Goal: Navigation & Orientation: Find specific page/section

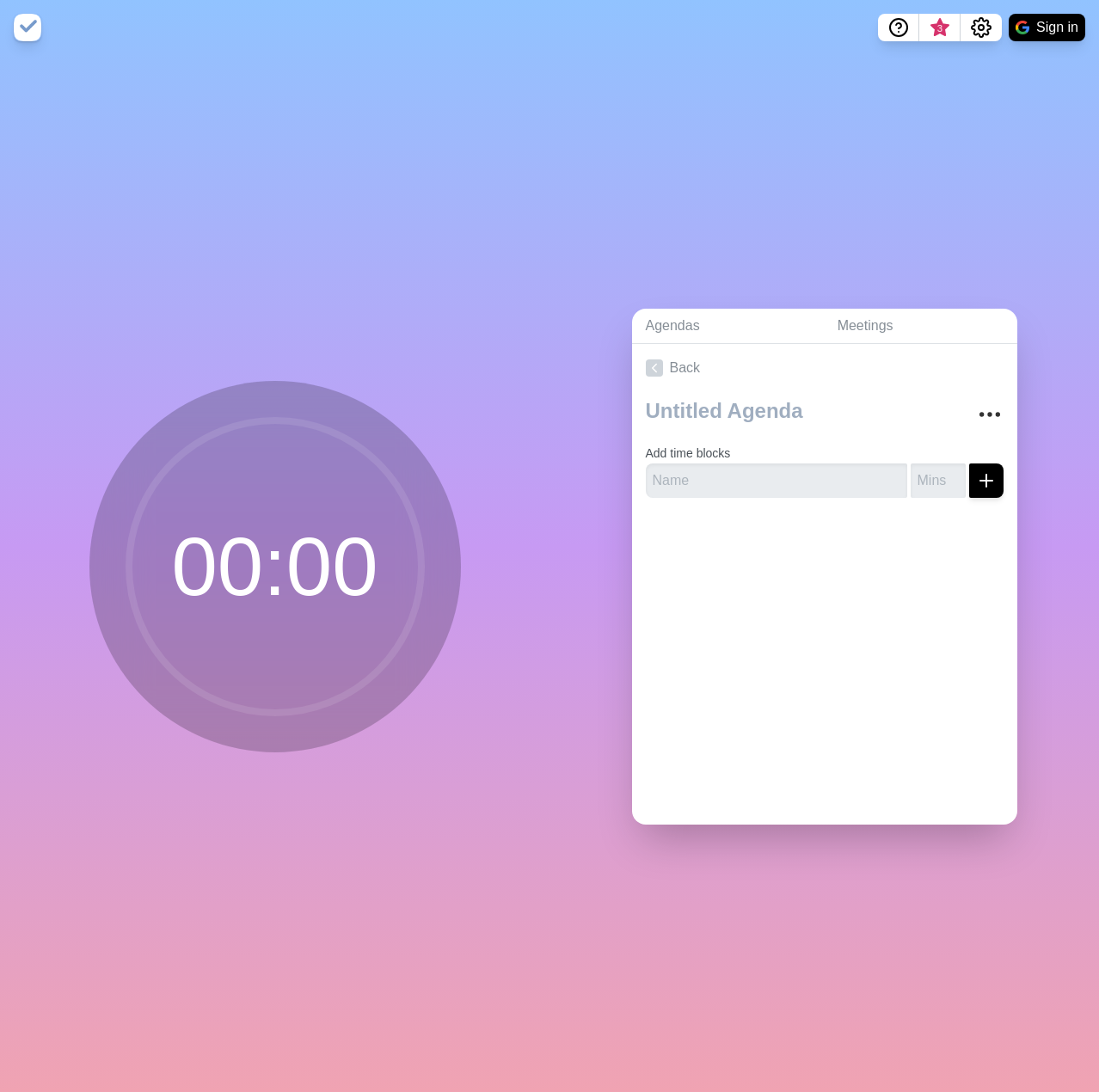
click at [271, 571] on circle at bounding box center [275, 567] width 293 height 293
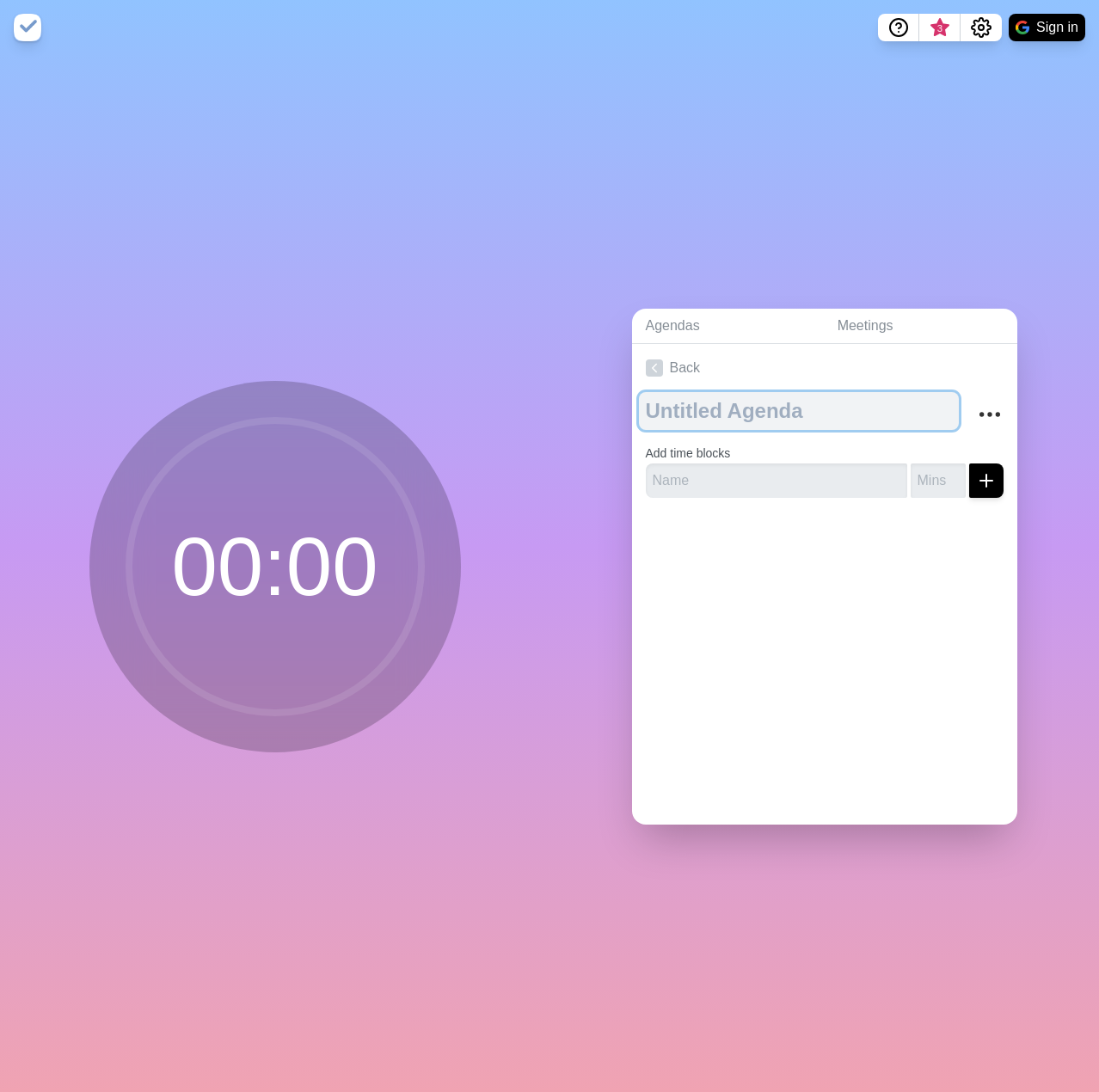
click at [681, 416] on textarea at bounding box center [798, 411] width 320 height 38
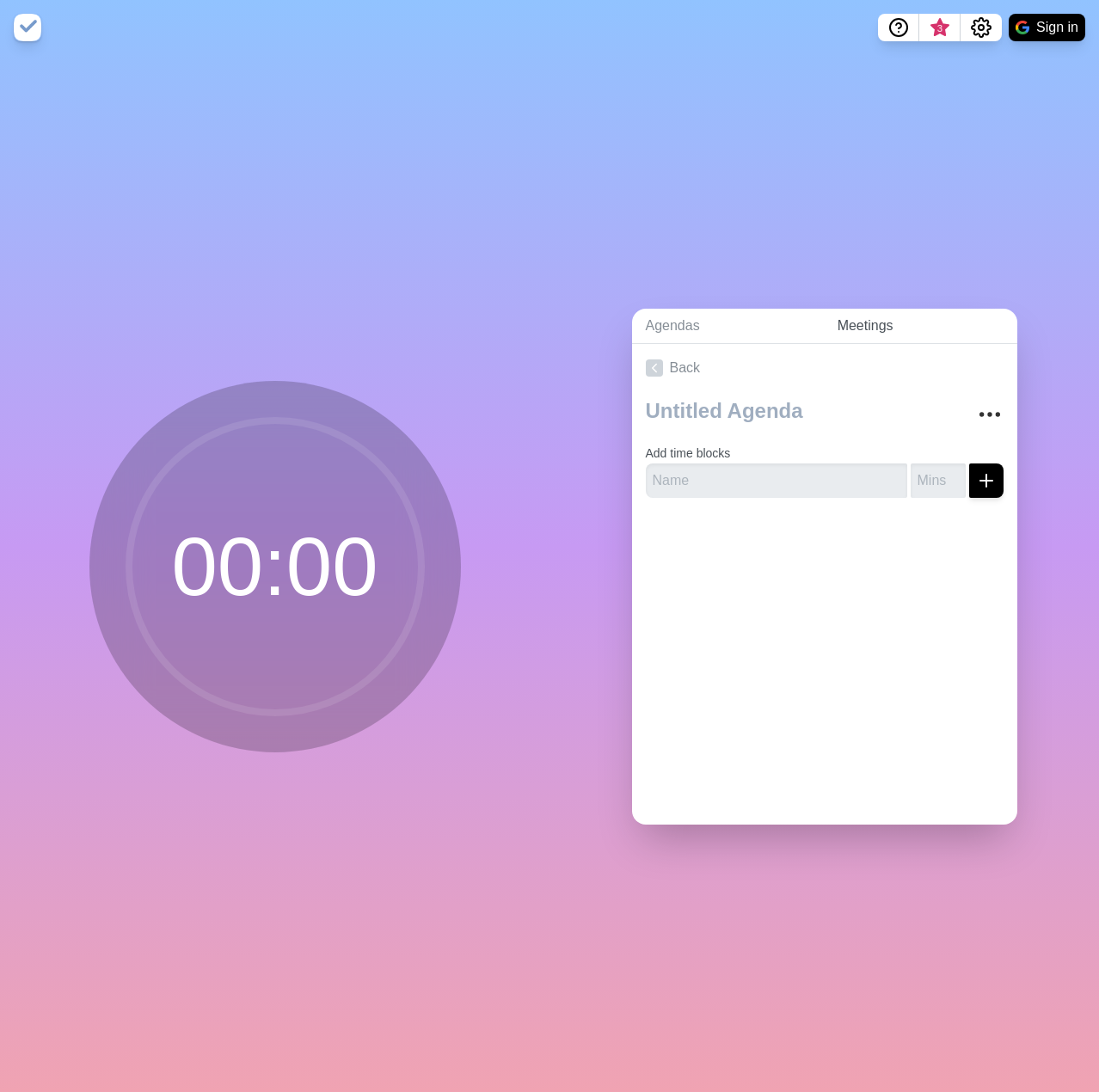
click at [870, 322] on link "Meetings" at bounding box center [919, 326] width 193 height 35
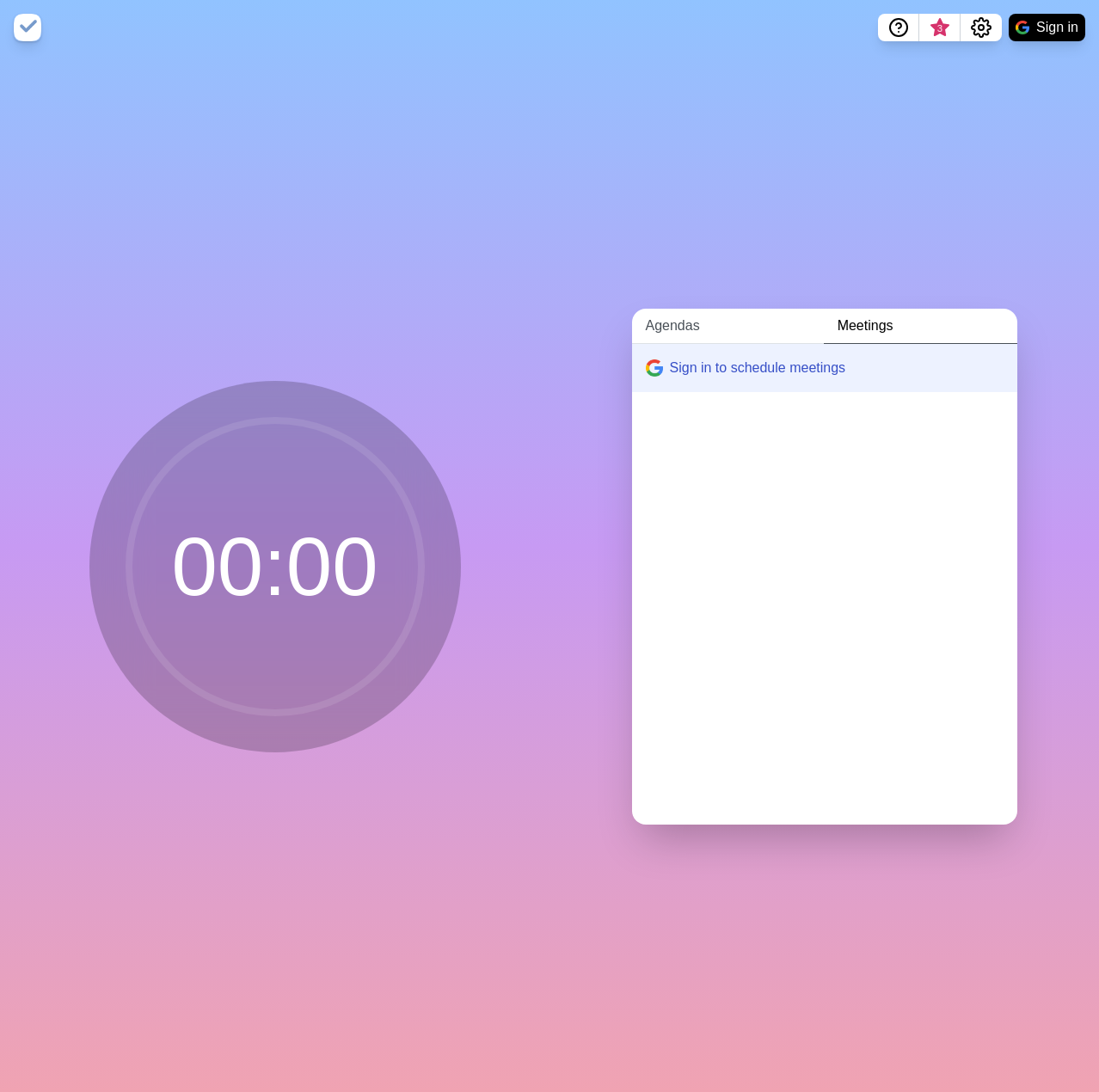
click at [681, 326] on link "Agendas" at bounding box center [728, 326] width 192 height 35
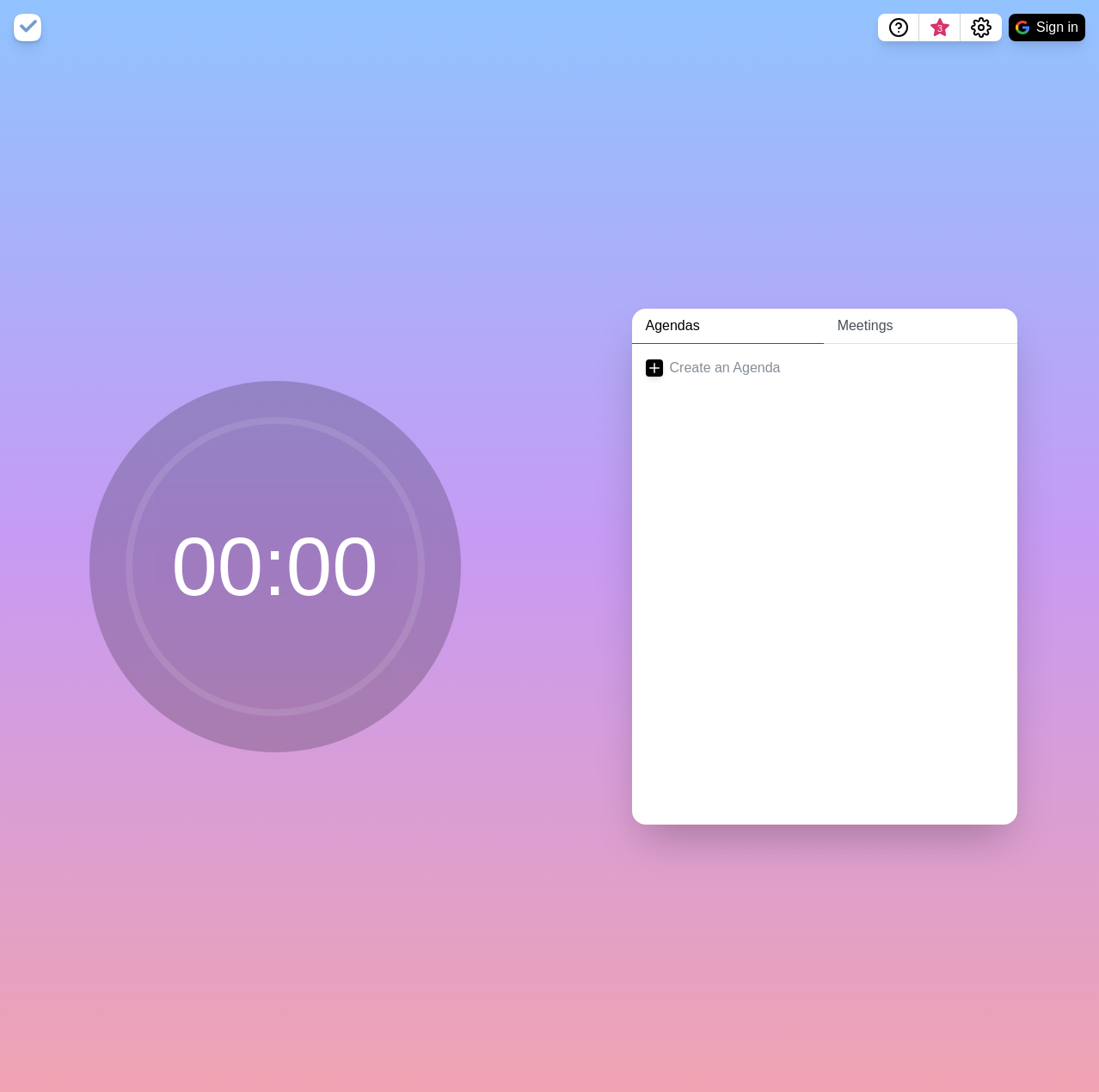
click at [843, 321] on link "Meetings" at bounding box center [919, 326] width 193 height 35
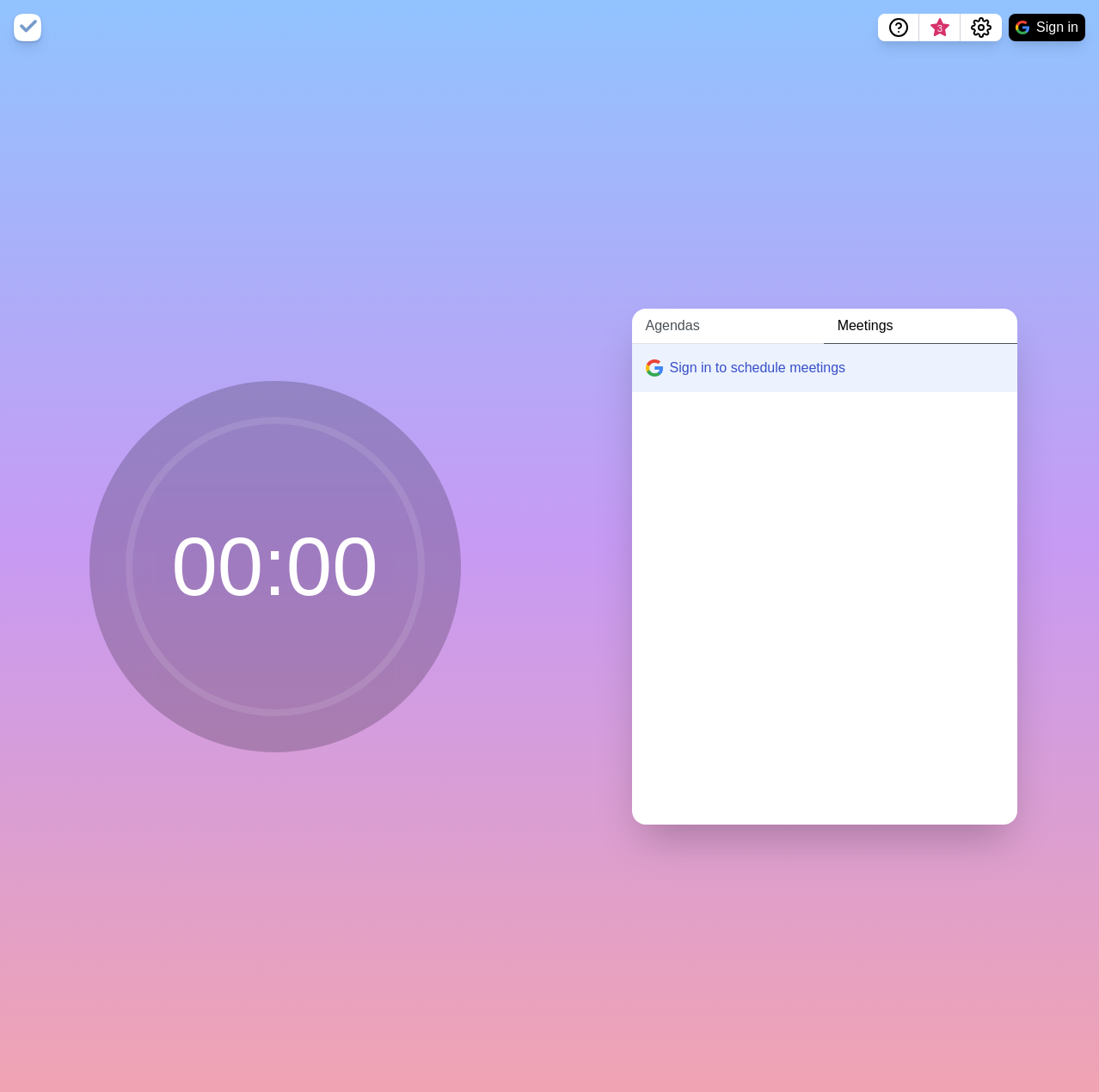
click at [693, 323] on link "Agendas" at bounding box center [728, 326] width 192 height 35
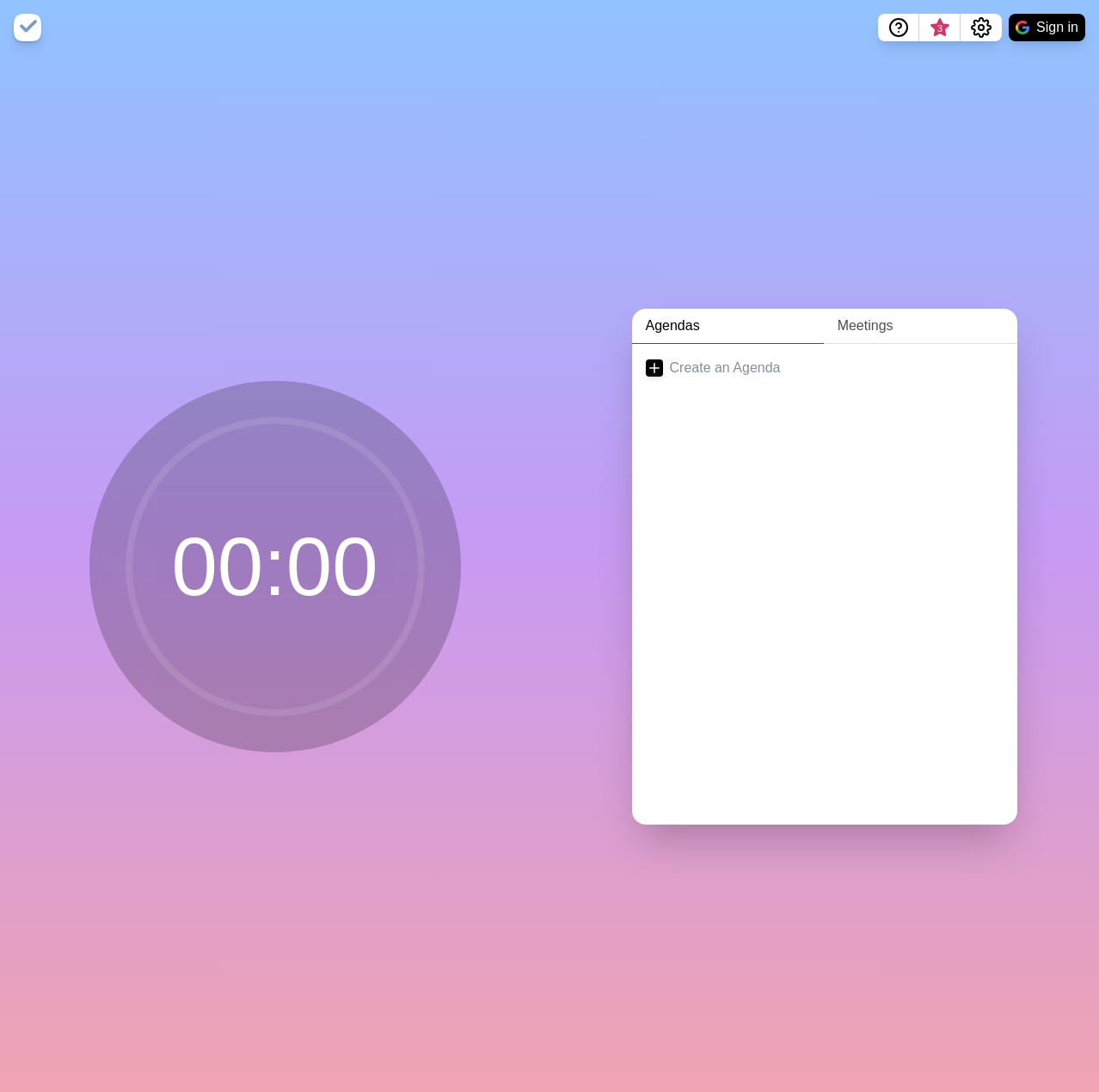
click at [863, 330] on link "Meetings" at bounding box center [919, 326] width 193 height 35
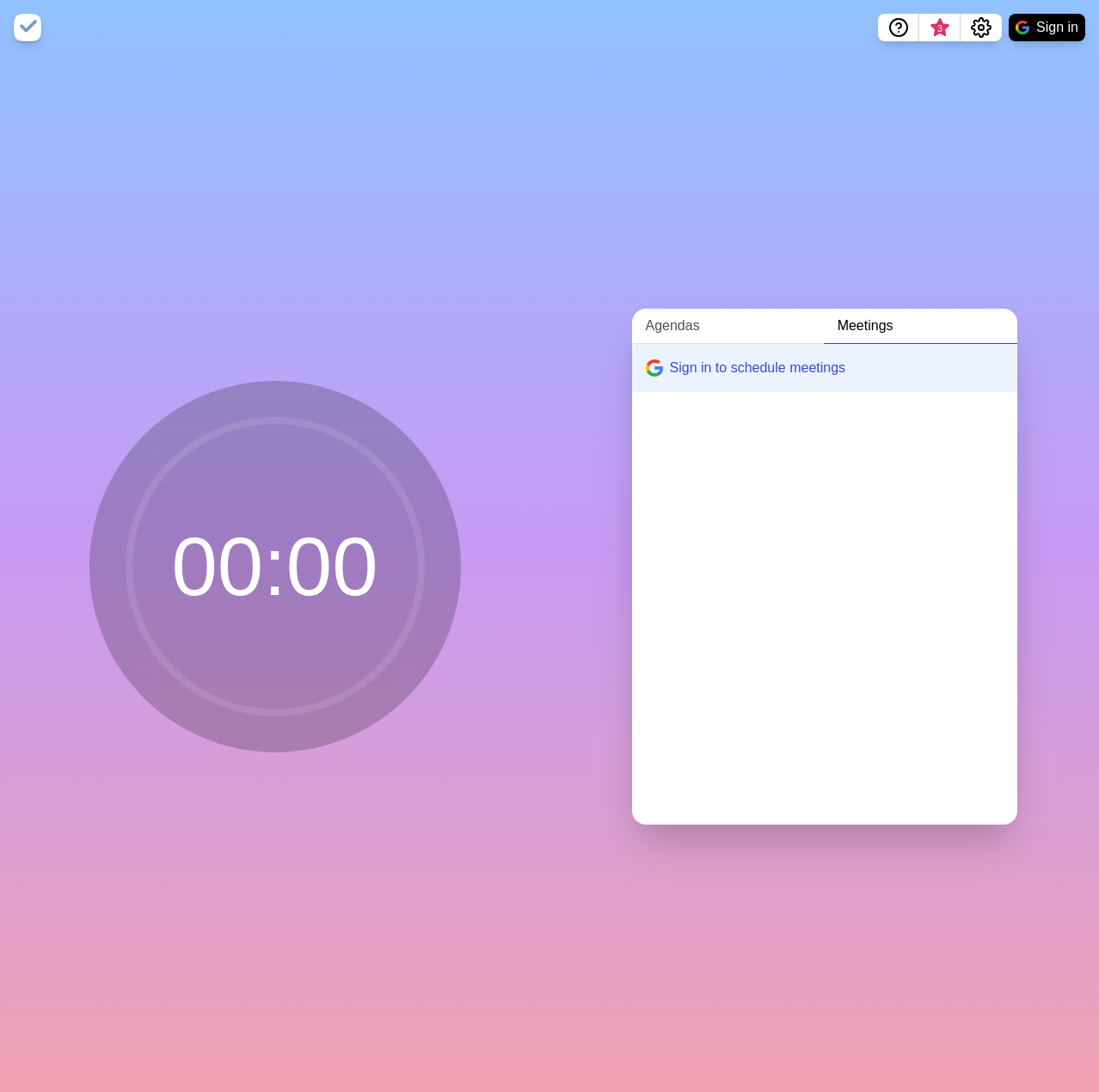
click at [666, 331] on link "Agendas" at bounding box center [728, 326] width 192 height 35
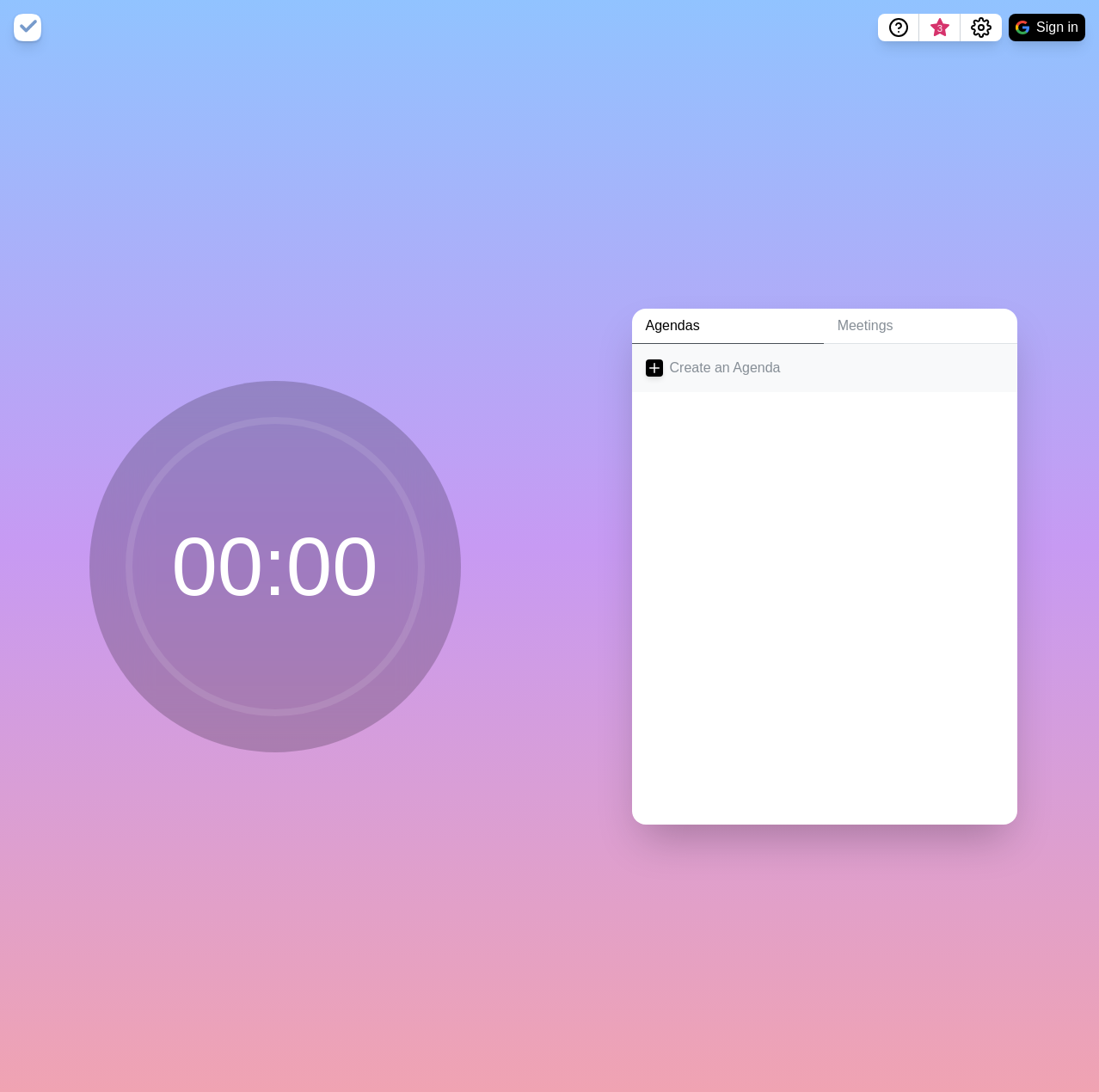
click at [714, 366] on link "Create an Agenda" at bounding box center [824, 368] width 385 height 48
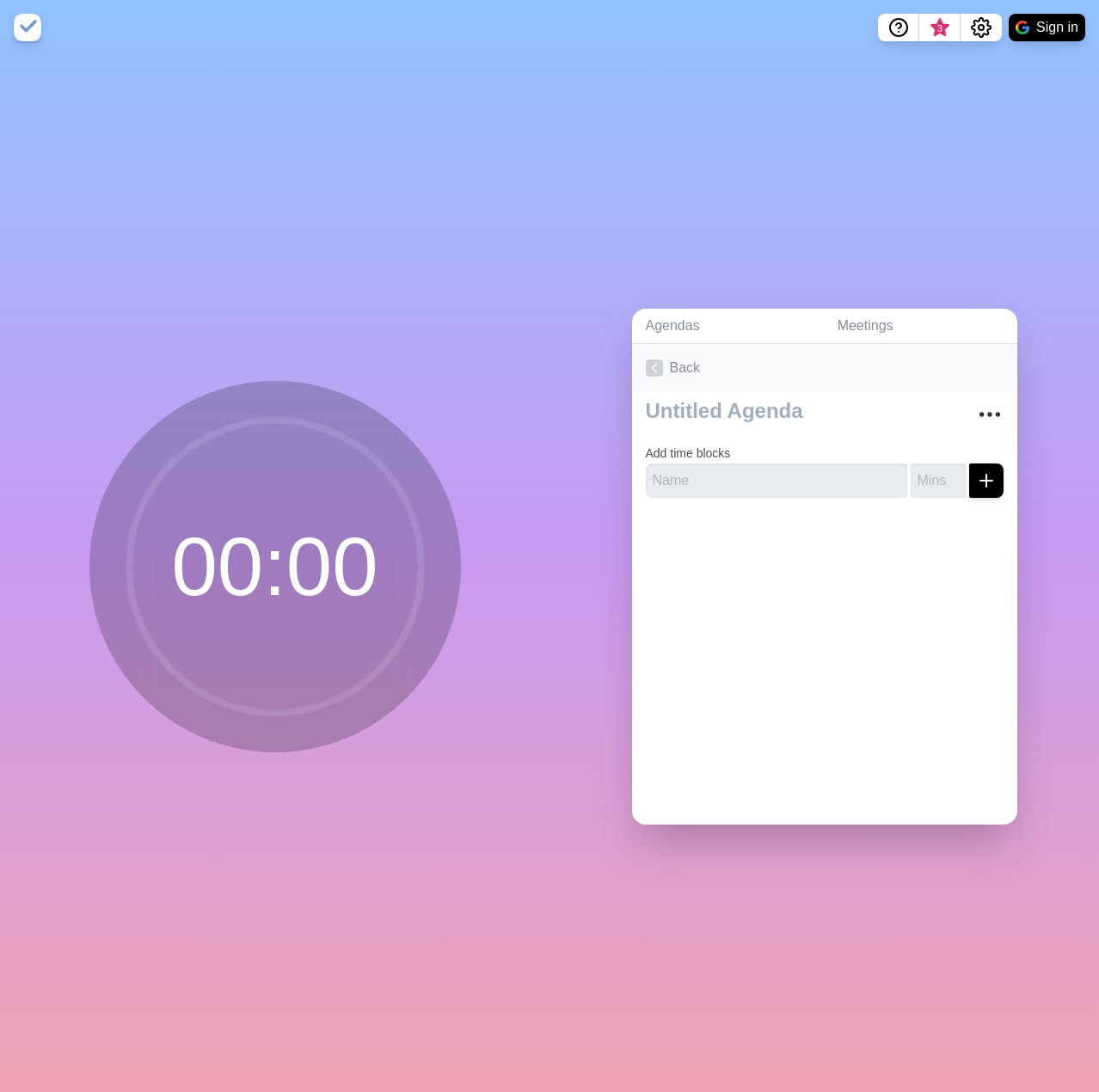
click at [646, 364] on icon at bounding box center [655, 368] width 18 height 18
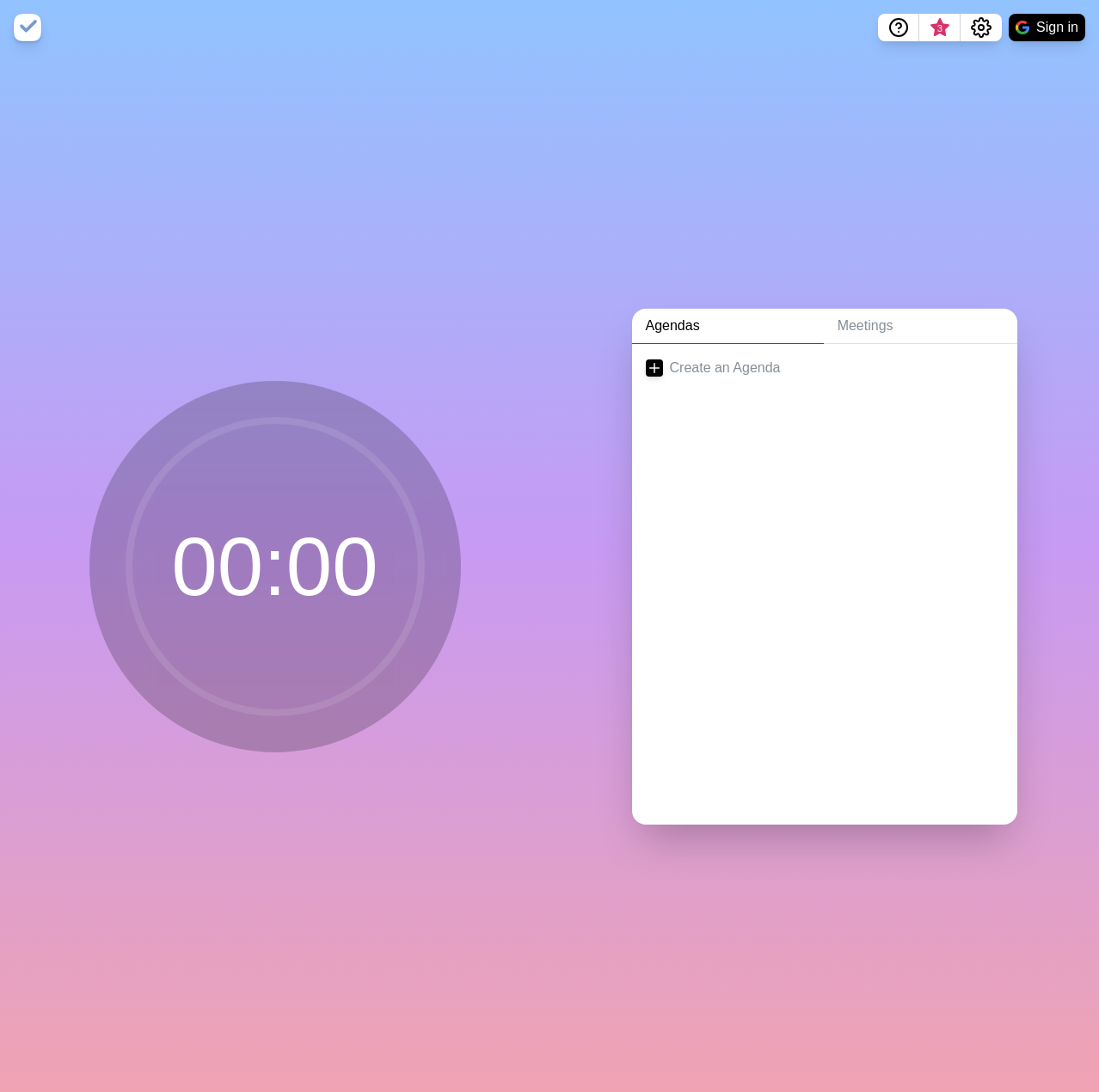
click at [284, 576] on circle at bounding box center [275, 567] width 293 height 293
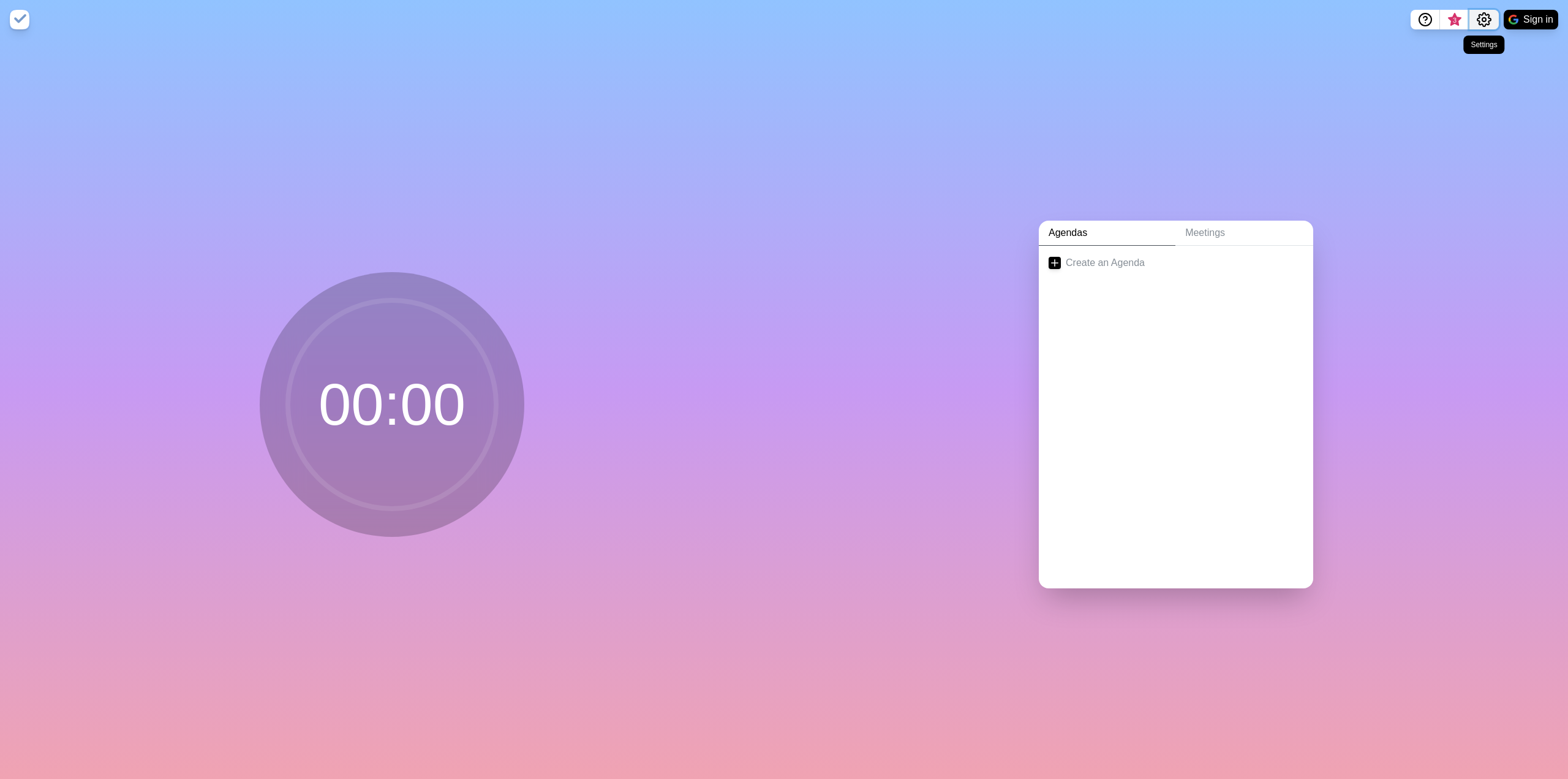
click at [782, 21] on circle "Settings" at bounding box center [1484, 19] width 4 height 4
click at [782, 19] on span "3" at bounding box center [1455, 20] width 10 height 10
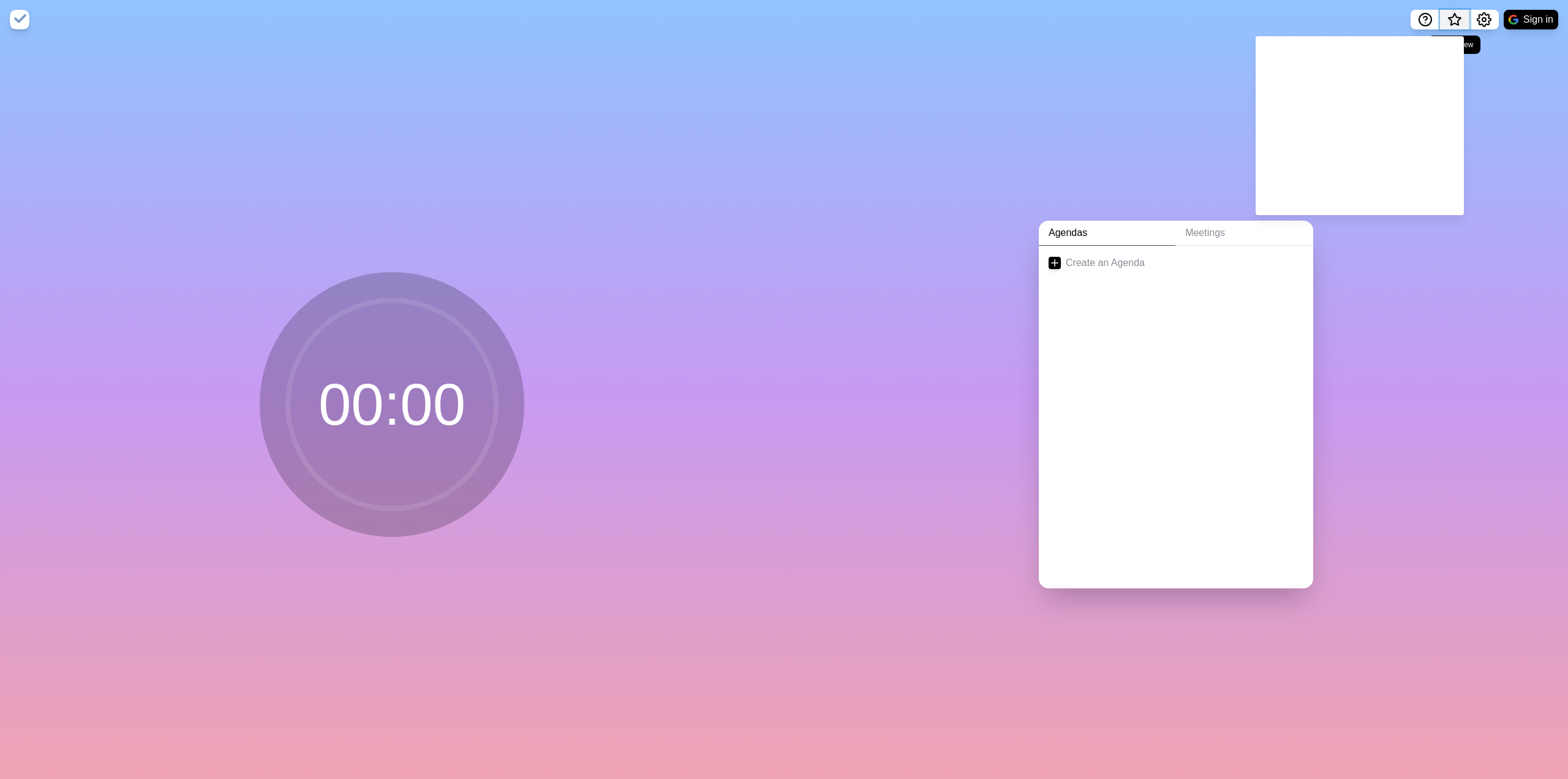
click at [782, 19] on span "What’s new" at bounding box center [1455, 20] width 6 height 6
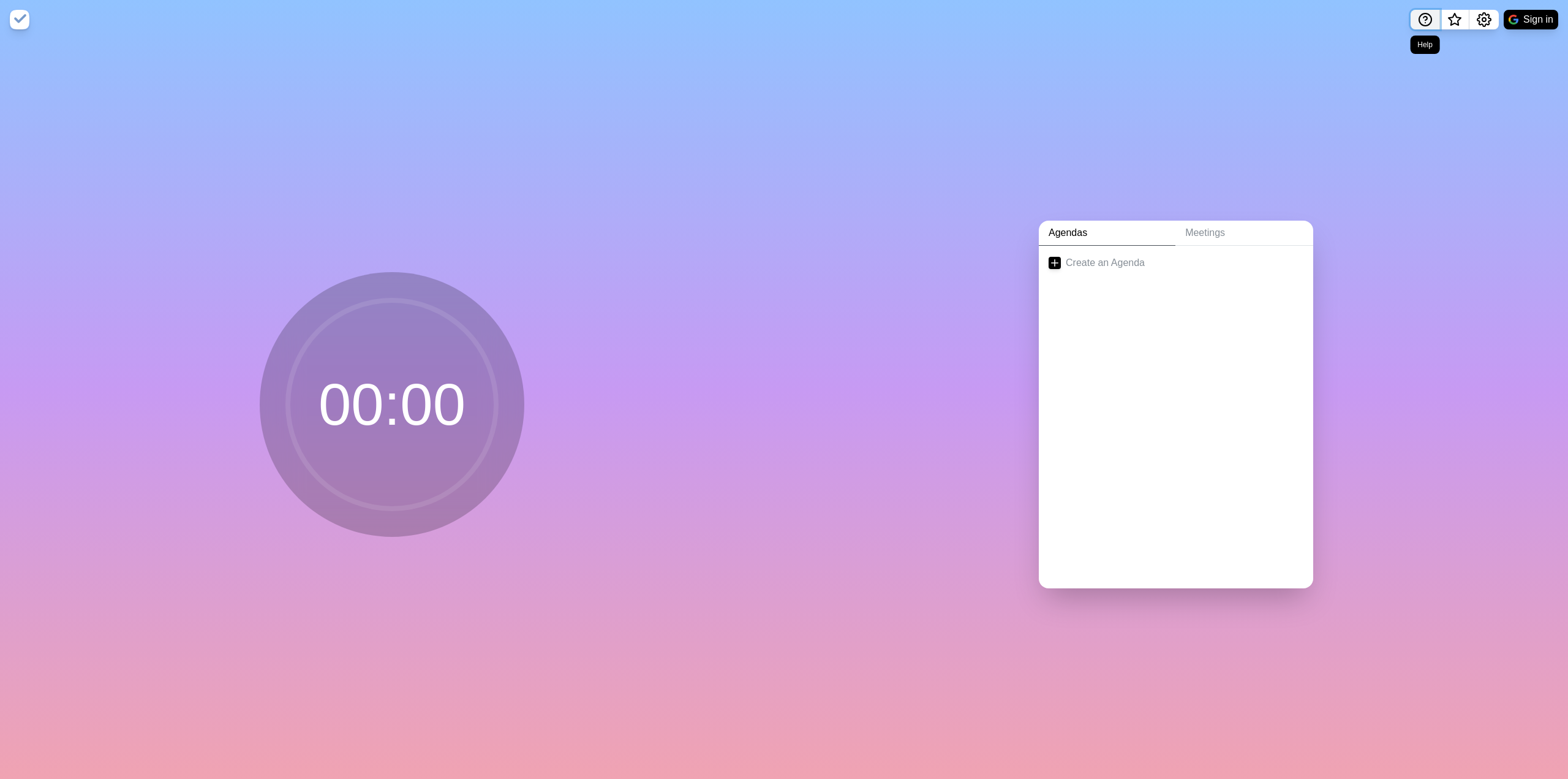
click at [782, 18] on icon "Help" at bounding box center [1425, 19] width 14 height 14
click at [782, 298] on div "Agendas Meetings Create an Agenda" at bounding box center [1176, 408] width 784 height 739
click at [782, 258] on link "Create an Agenda" at bounding box center [1176, 263] width 274 height 35
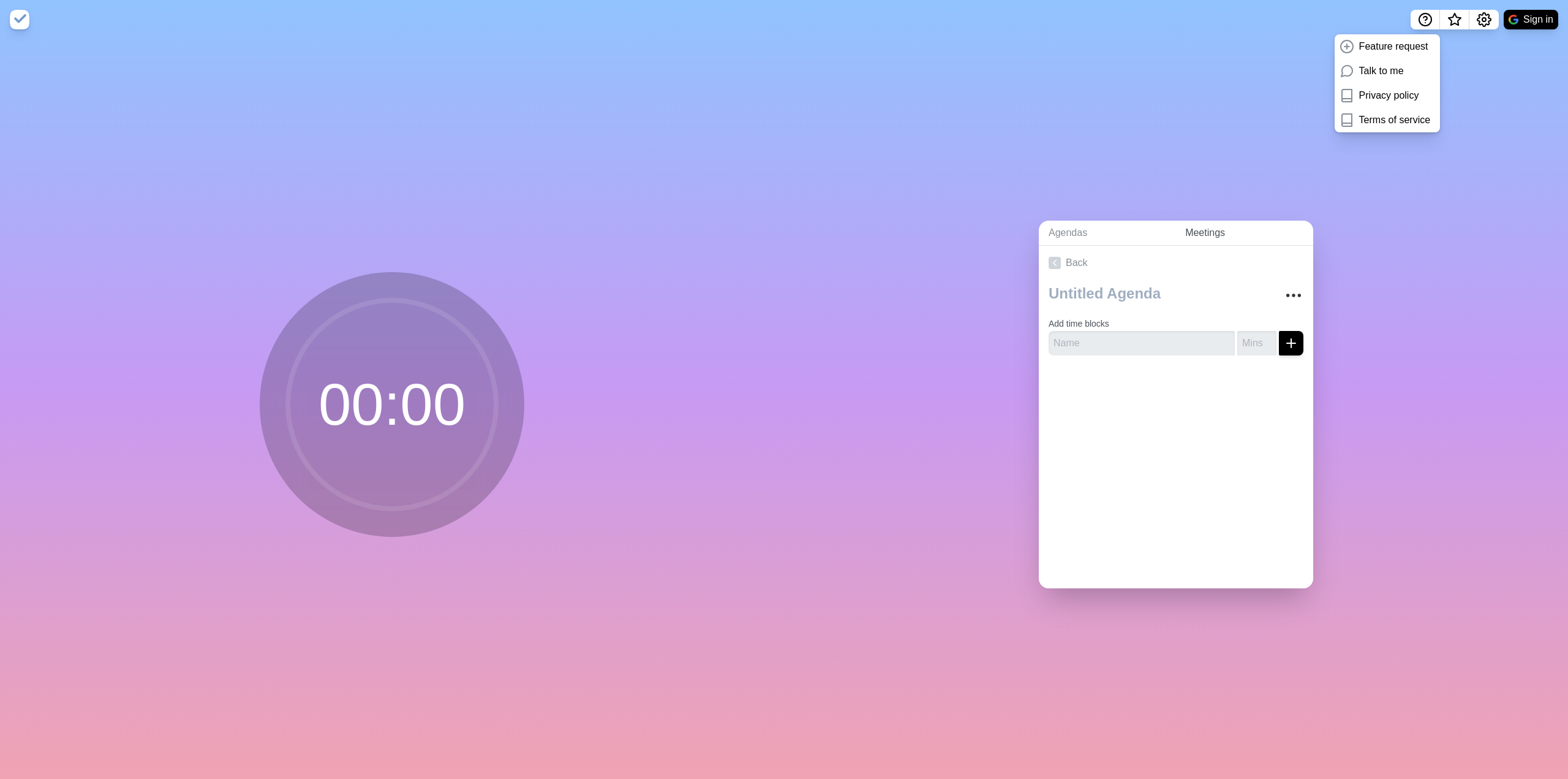
click at [782, 230] on link "Meetings" at bounding box center [1244, 233] width 138 height 25
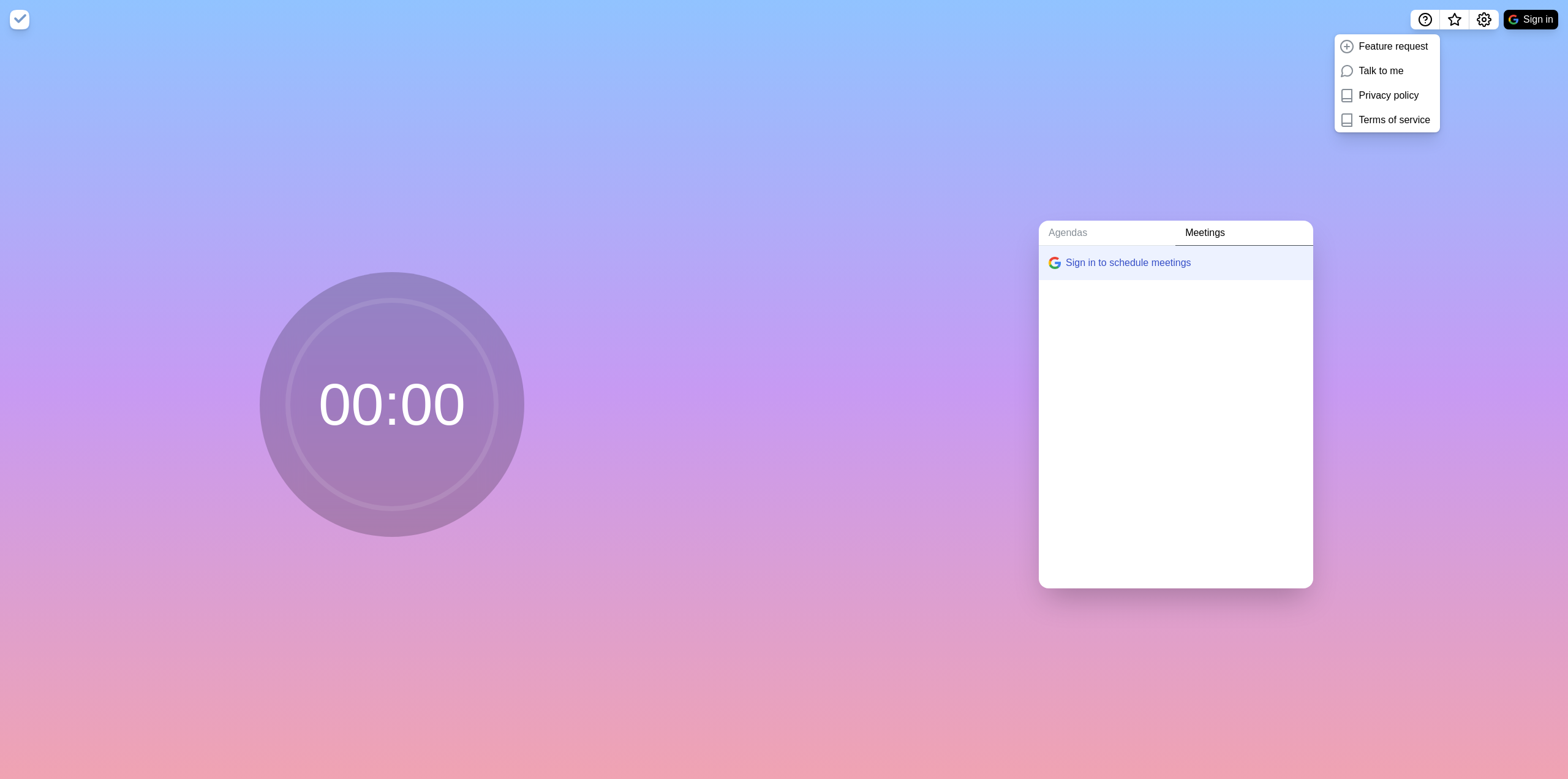
click at [18, 21] on img at bounding box center [19, 19] width 19 height 19
click at [782, 340] on div "Agendas Meetings Create an Agenda" at bounding box center [1176, 408] width 784 height 739
click at [782, 96] on p "Privacy policy" at bounding box center [1389, 95] width 60 height 14
